Goal: Find contact information

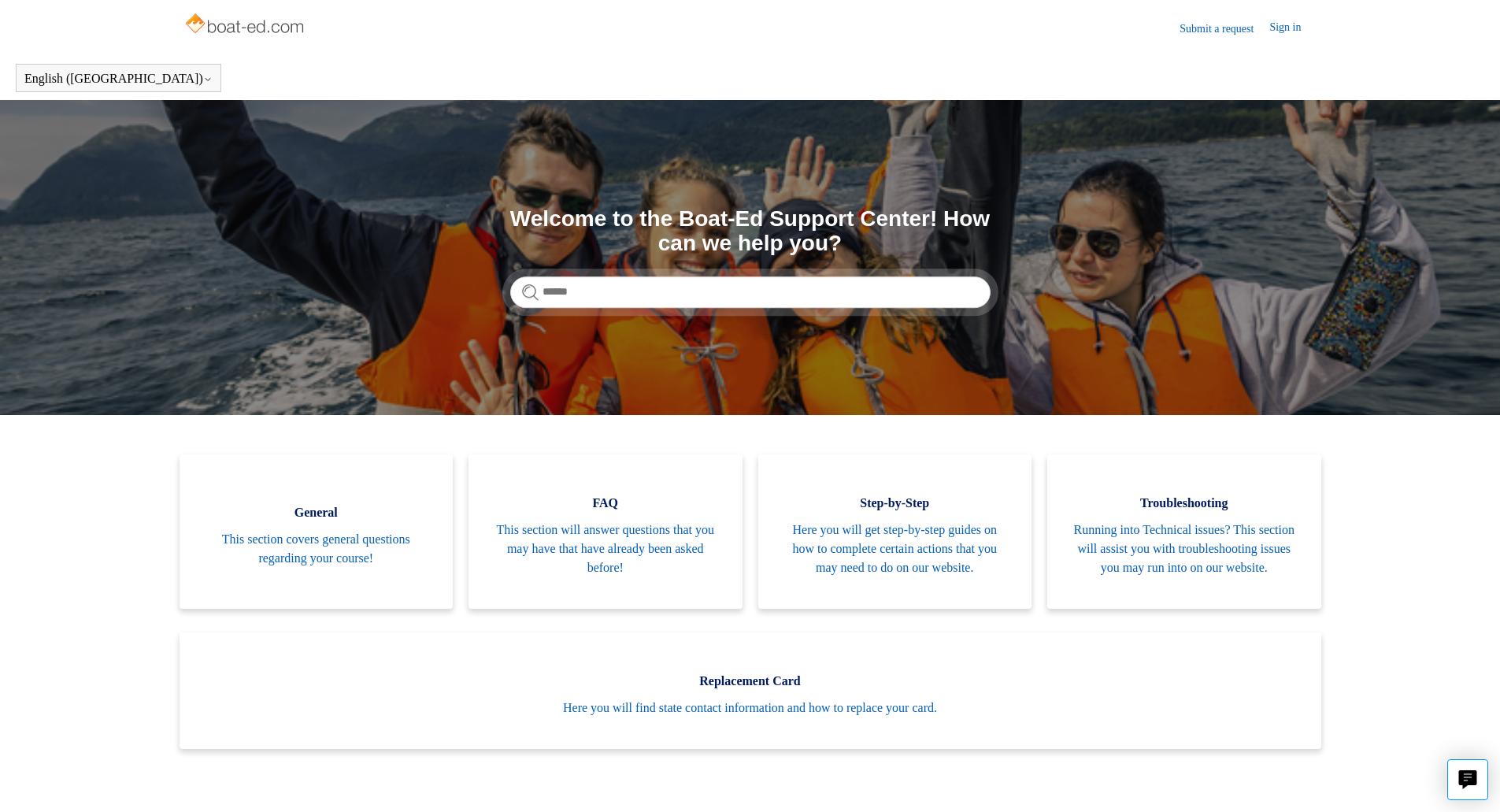
click at [1213, 24] on link "Submit a request" at bounding box center [1225, 28] width 90 height 16
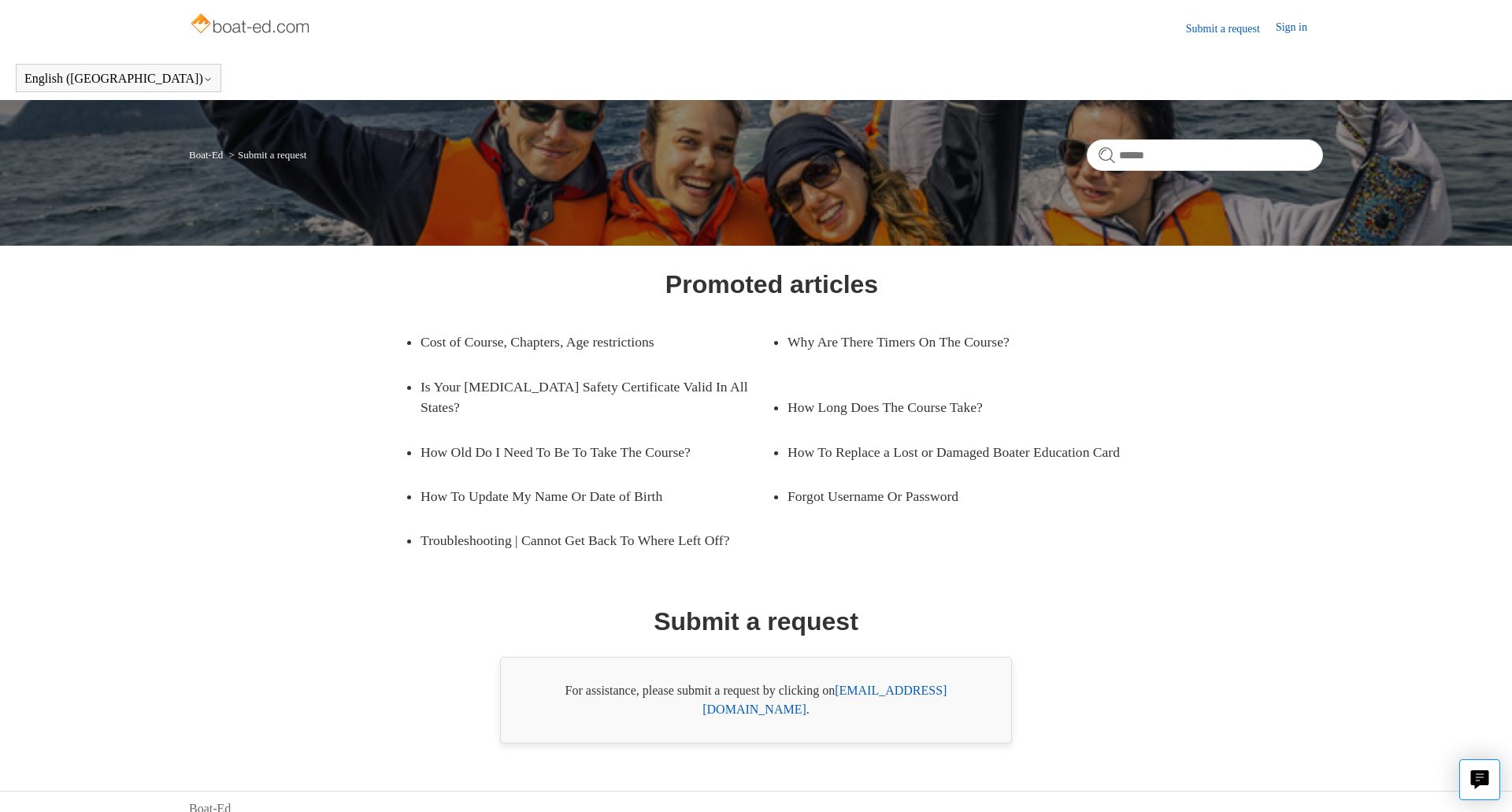
click at [871, 692] on link "[EMAIL_ADDRESS][DOMAIN_NAME]" at bounding box center [824, 699] width 244 height 32
click at [240, 374] on div "Promoted articles Cost of Course, Chapters, Age restrictions Why Are There Time…" at bounding box center [756, 504] width 1134 height 478
click at [724, 747] on body "Skip to main content Submit a request Sign in English ([GEOGRAPHIC_DATA]) Españ…" at bounding box center [756, 413] width 1512 height 826
